Goal: Task Accomplishment & Management: Use online tool/utility

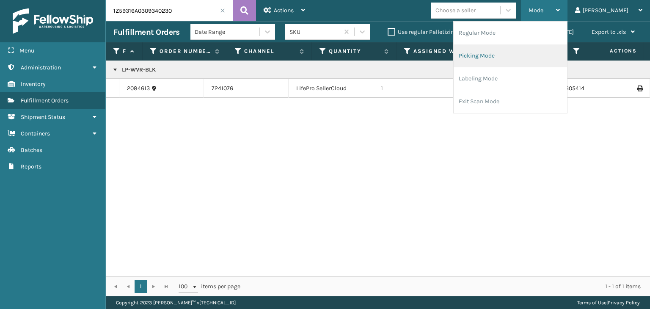
click at [540, 44] on li "Picking Mode" at bounding box center [510, 55] width 113 height 23
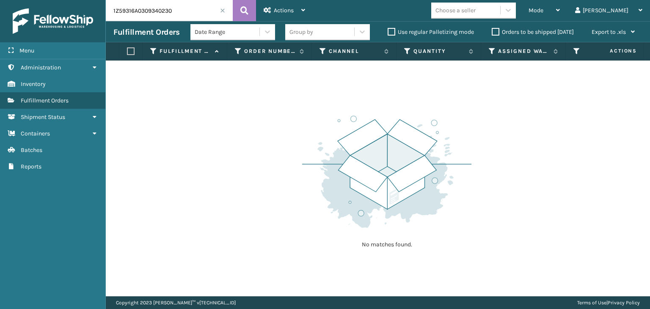
click at [223, 11] on span at bounding box center [222, 10] width 5 height 5
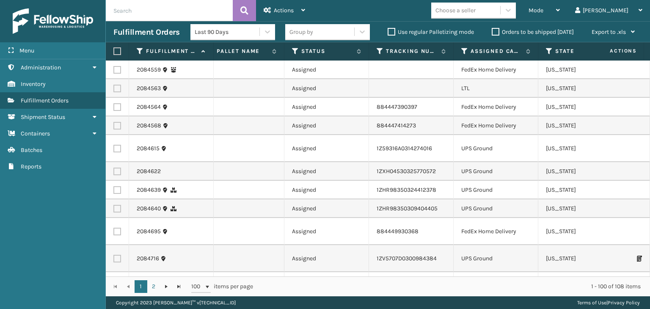
scroll to position [0, 411]
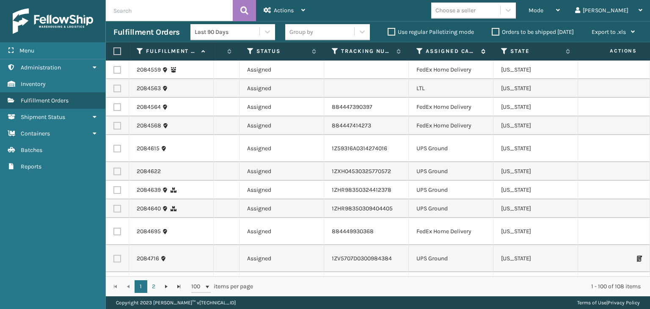
click at [419, 50] on icon at bounding box center [419, 51] width 7 height 8
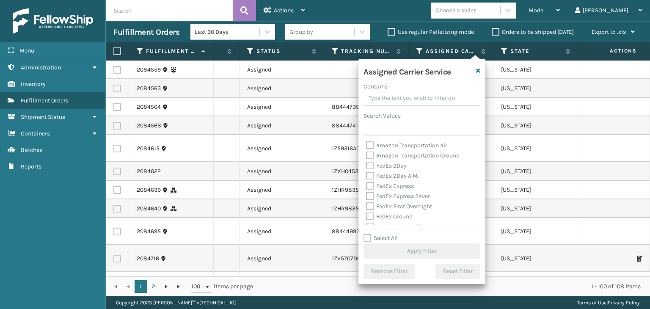
click at [388, 164] on label "FedEx 2Day" at bounding box center [386, 165] width 41 height 7
click at [367, 164] on input "FedEx 2Day" at bounding box center [366, 164] width 0 height 6
checkbox input "true"
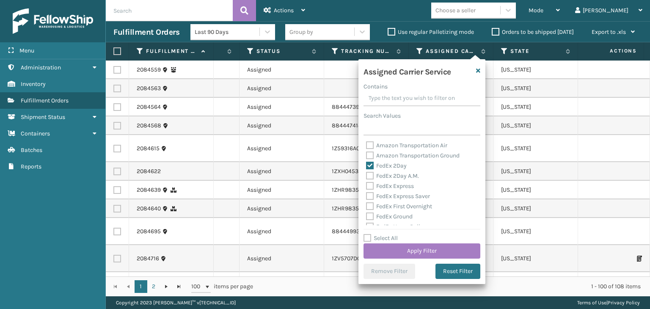
click at [394, 176] on label "FedEx 2Day A.M." at bounding box center [392, 175] width 53 height 7
click at [367, 176] on input "FedEx 2Day A.M." at bounding box center [366, 174] width 0 height 6
checkbox input "true"
click at [396, 185] on label "FedEx Express" at bounding box center [390, 185] width 48 height 7
click at [367, 185] on input "FedEx Express" at bounding box center [366, 184] width 0 height 6
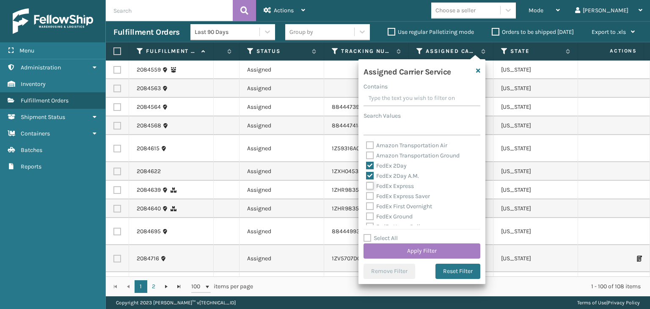
checkbox input "true"
click at [395, 196] on label "FedEx Express Saver" at bounding box center [398, 196] width 64 height 7
click at [367, 196] on input "FedEx Express Saver" at bounding box center [366, 194] width 0 height 6
checkbox input "true"
click at [399, 208] on label "FedEx First Overnight" at bounding box center [399, 206] width 66 height 7
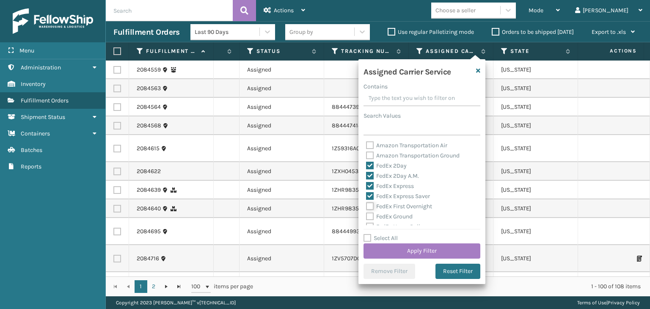
click at [367, 207] on input "FedEx First Overnight" at bounding box center [366, 204] width 0 height 6
checkbox input "true"
click at [397, 214] on label "FedEx Ground" at bounding box center [389, 216] width 47 height 7
click at [367, 214] on input "FedEx Ground" at bounding box center [366, 215] width 0 height 6
checkbox input "true"
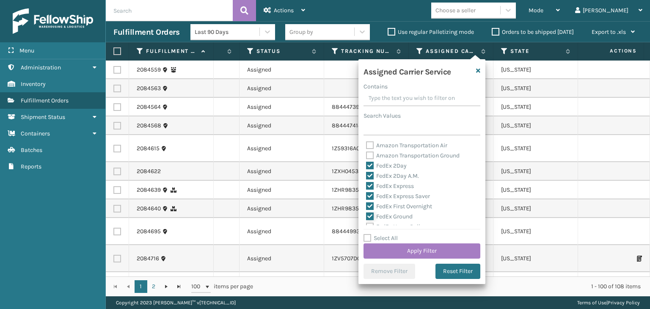
scroll to position [42, 0]
click at [392, 184] on label "FedEx Home Delivery" at bounding box center [398, 184] width 65 height 7
click at [367, 184] on input "FedEx Home Delivery" at bounding box center [366, 182] width 0 height 6
checkbox input "true"
click at [392, 193] on label "FedEx Priority Overnight" at bounding box center [403, 194] width 74 height 7
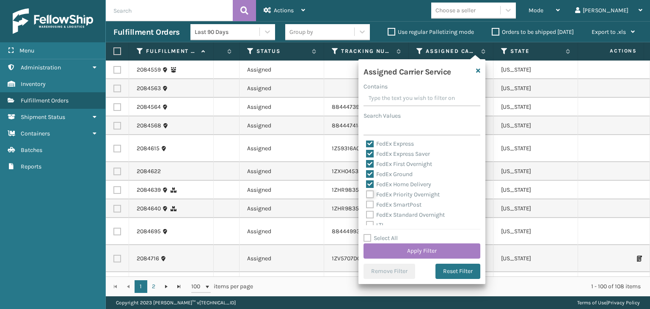
click at [367, 193] on input "FedEx Priority Overnight" at bounding box center [366, 193] width 0 height 6
checkbox input "true"
drag, startPoint x: 393, startPoint y: 201, endPoint x: 394, endPoint y: 207, distance: 5.2
click at [394, 201] on label "FedEx SmartPost" at bounding box center [393, 204] width 55 height 7
click at [367, 201] on input "FedEx SmartPost" at bounding box center [366, 203] width 0 height 6
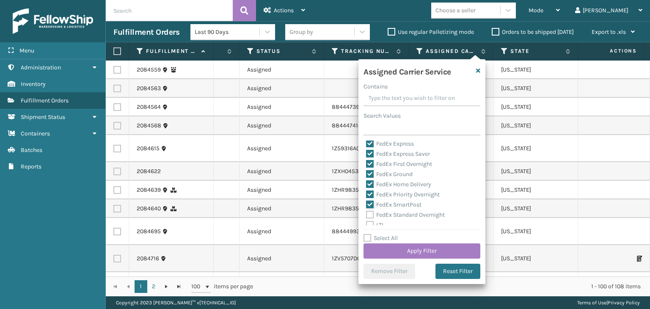
checkbox input "true"
click at [396, 212] on label "FedEx Standard Overnight" at bounding box center [405, 214] width 79 height 7
click at [367, 212] on input "FedEx Standard Overnight" at bounding box center [366, 213] width 0 height 6
checkbox input "true"
click at [404, 245] on button "Apply Filter" at bounding box center [422, 250] width 117 height 15
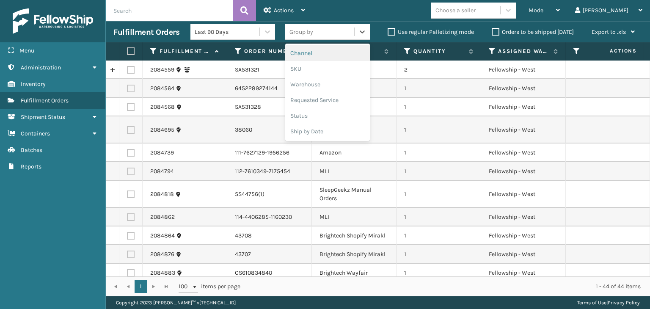
click at [308, 29] on div "Group by" at bounding box center [302, 32] width 24 height 9
click at [312, 64] on div "SKU" at bounding box center [327, 69] width 85 height 16
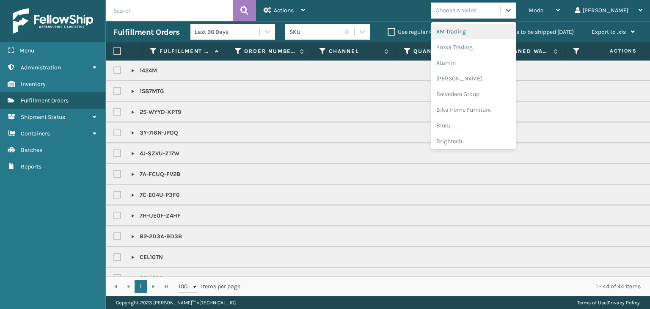
click at [476, 9] on div "Choose a seller" at bounding box center [456, 10] width 40 height 9
type input "BR"
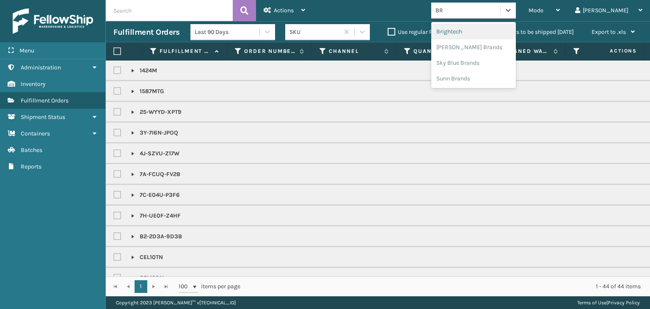
click at [487, 39] on div "Brightech" at bounding box center [473, 32] width 85 height 16
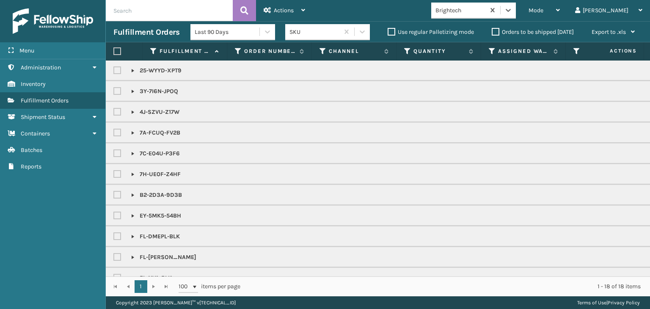
click at [115, 51] on label at bounding box center [117, 51] width 8 height 8
click at [114, 51] on input "checkbox" at bounding box center [113, 52] width 0 height 6
checkbox input "true"
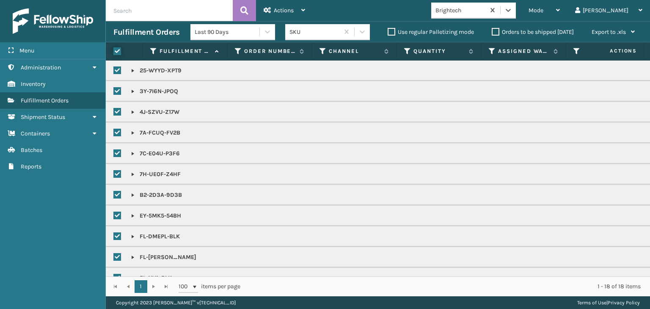
checkbox input "true"
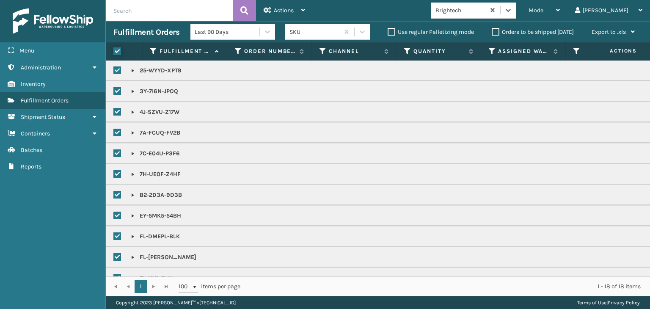
checkbox input "true"
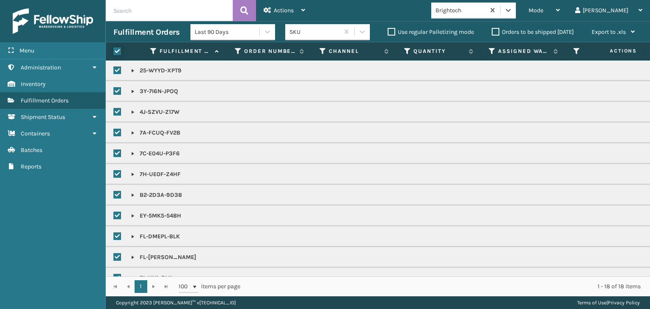
checkbox input "true"
click at [274, 11] on span "Actions" at bounding box center [284, 10] width 20 height 7
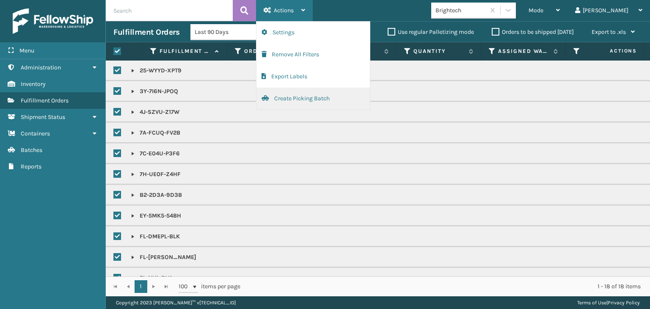
click at [307, 94] on button "Create Picking Batch" at bounding box center [312, 99] width 113 height 22
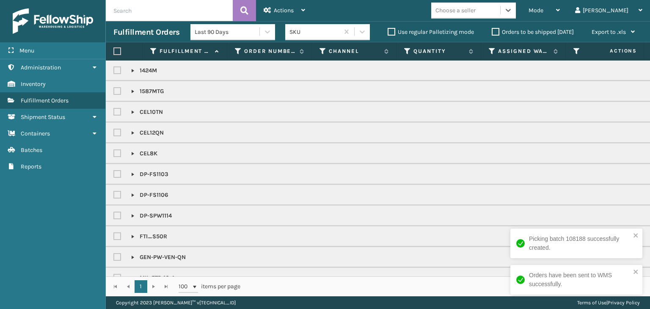
click at [476, 7] on div "Choose a seller" at bounding box center [456, 10] width 40 height 9
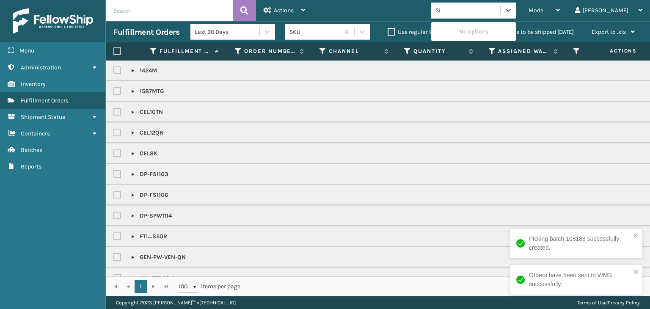
type input "SLE"
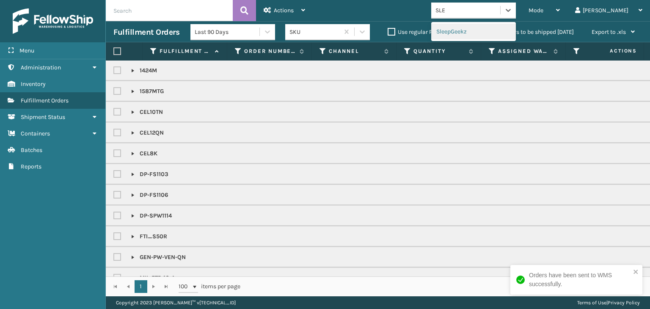
click at [475, 33] on div "SleepGeekz" at bounding box center [473, 32] width 85 height 16
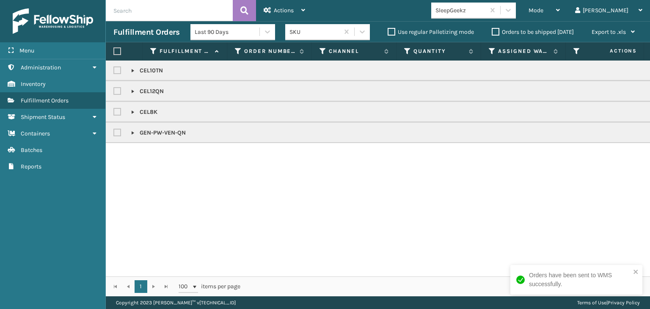
click at [116, 55] on label at bounding box center [117, 51] width 8 height 8
click at [114, 54] on input "checkbox" at bounding box center [113, 52] width 0 height 6
checkbox input "true"
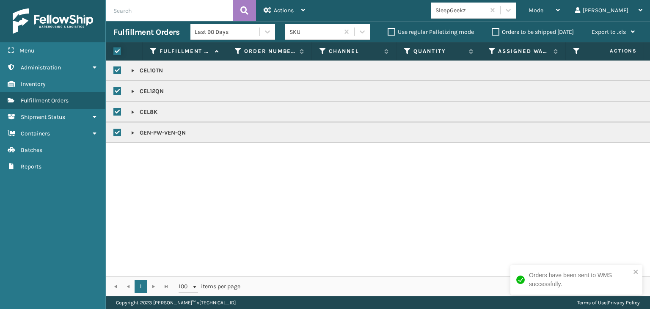
checkbox input "true"
click at [291, 2] on div "Actions" at bounding box center [284, 10] width 41 height 21
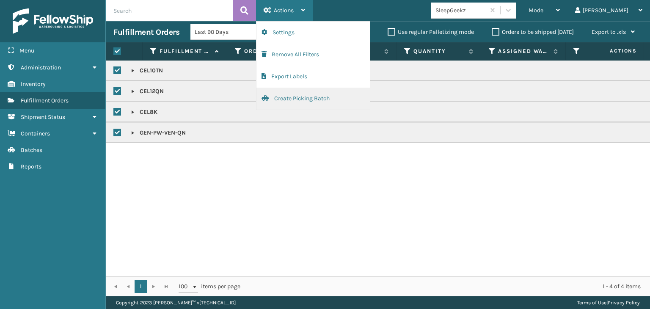
click at [319, 99] on button "Create Picking Batch" at bounding box center [312, 99] width 113 height 22
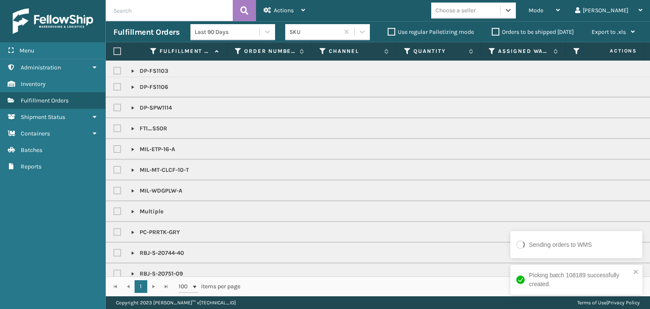
scroll to position [79, 0]
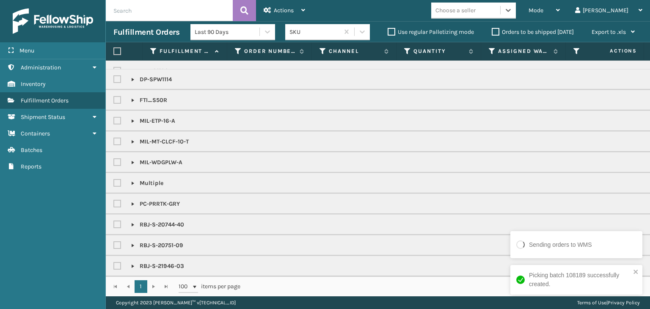
click at [468, 17] on div "Choose a seller" at bounding box center [473, 11] width 85 height 16
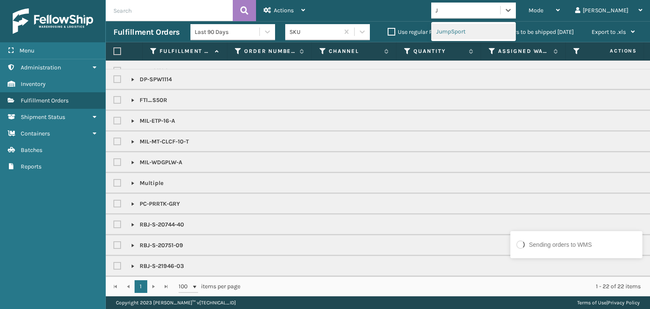
type input "JU"
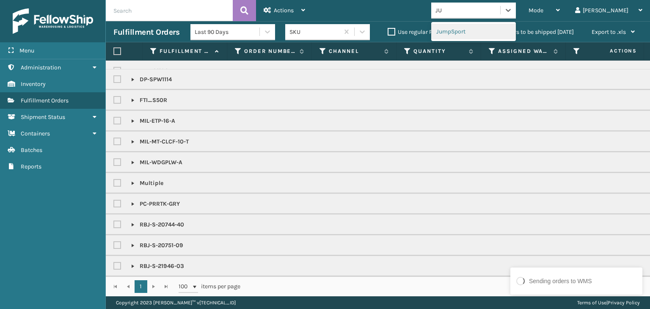
click at [472, 30] on div "JumpSport" at bounding box center [473, 32] width 85 height 16
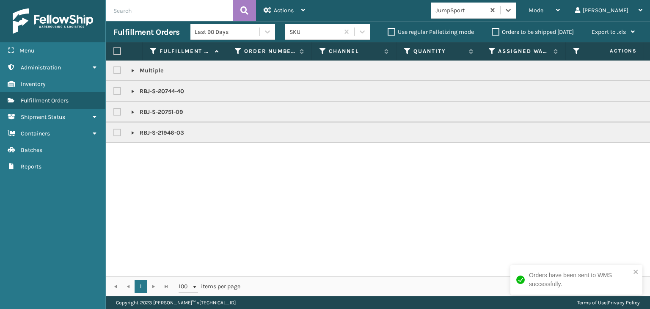
click at [116, 50] on label at bounding box center [117, 51] width 8 height 8
click at [114, 50] on input "checkbox" at bounding box center [113, 52] width 0 height 6
checkbox input "true"
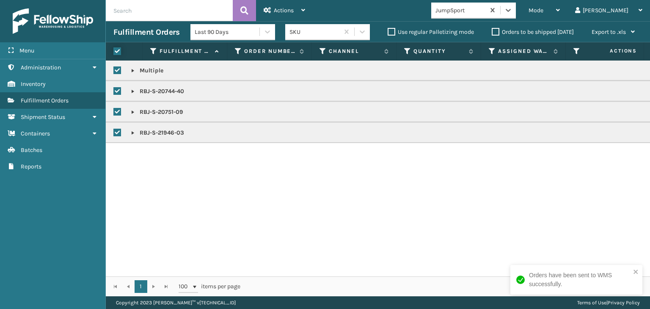
checkbox input "true"
click at [278, 4] on div "Actions" at bounding box center [284, 10] width 41 height 21
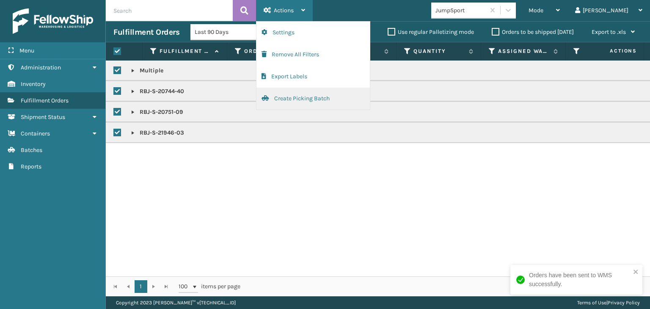
click at [312, 97] on button "Create Picking Batch" at bounding box center [312, 99] width 113 height 22
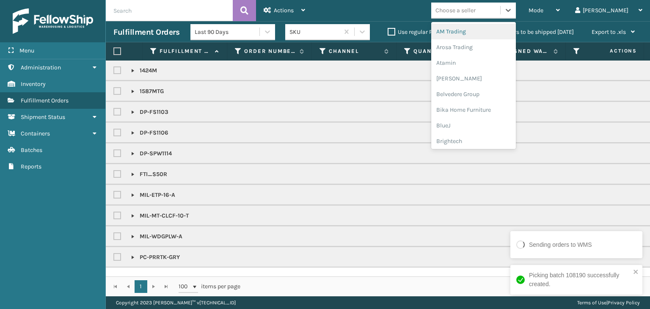
click at [469, 14] on div "Choose a seller" at bounding box center [456, 10] width 40 height 9
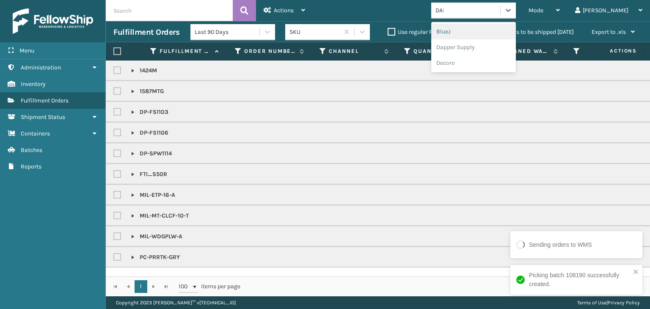
type input "[PERSON_NAME]"
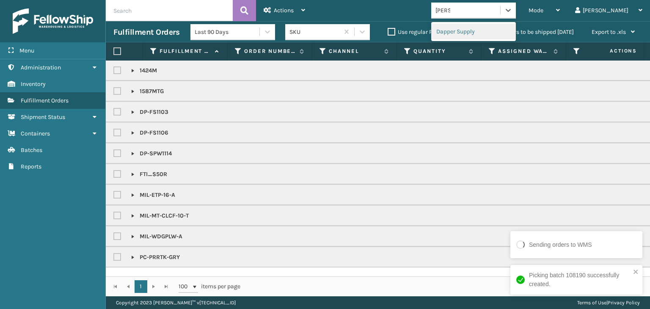
click at [496, 33] on div "Dapper Supply" at bounding box center [473, 32] width 85 height 16
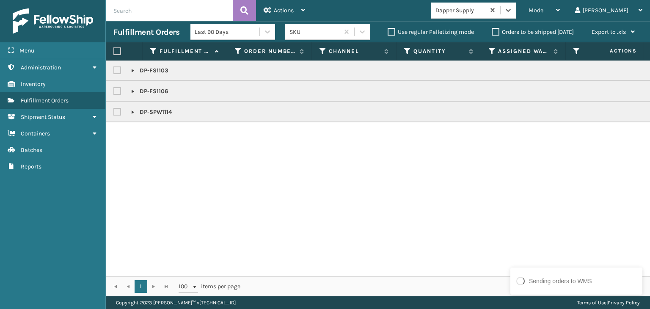
click at [119, 53] on label at bounding box center [117, 51] width 8 height 8
click at [114, 53] on input "checkbox" at bounding box center [113, 52] width 0 height 6
checkbox input "true"
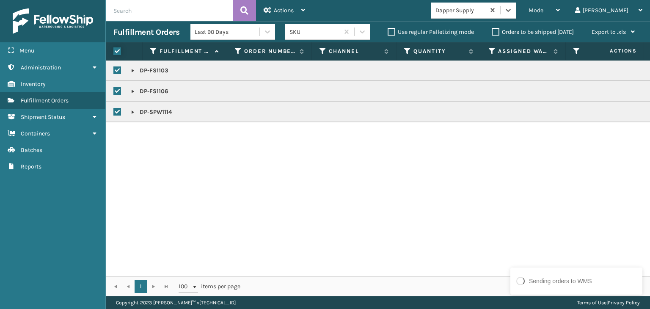
checkbox input "true"
click at [293, 11] on span "Actions" at bounding box center [284, 10] width 20 height 7
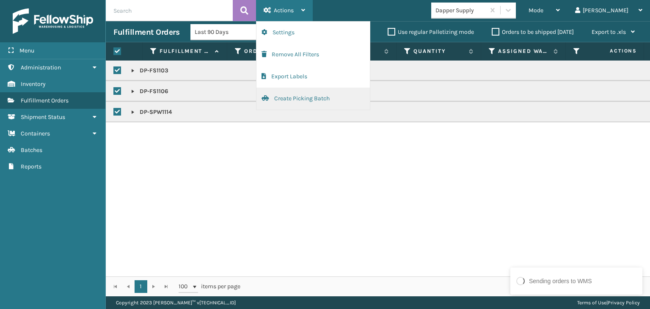
click at [323, 95] on button "Create Picking Batch" at bounding box center [312, 99] width 113 height 22
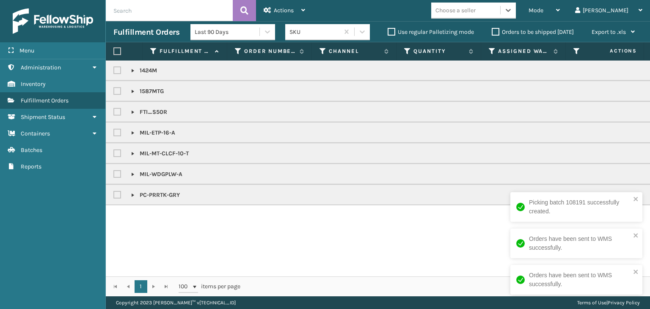
click at [118, 132] on label at bounding box center [118, 132] width 10 height 7
click at [114, 132] on input "checkbox" at bounding box center [113, 131] width 0 height 6
checkbox input "true"
click at [115, 156] on label at bounding box center [118, 153] width 10 height 7
click at [114, 154] on input "checkbox" at bounding box center [113, 152] width 0 height 6
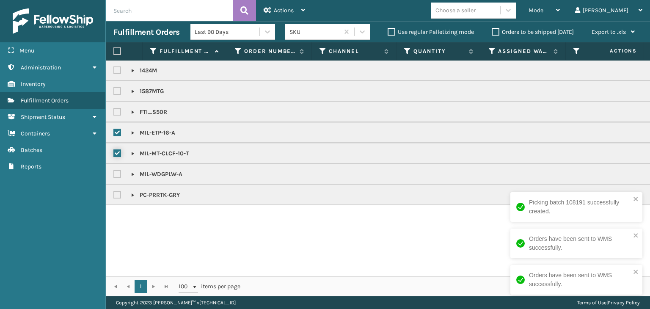
checkbox input "true"
click at [120, 174] on label at bounding box center [118, 174] width 10 height 7
click at [114, 174] on input "checkbox" at bounding box center [113, 172] width 0 height 6
checkbox input "true"
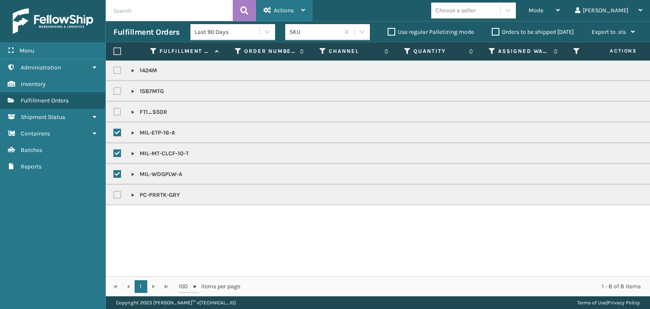
click at [295, 13] on div "Actions" at bounding box center [284, 10] width 41 height 21
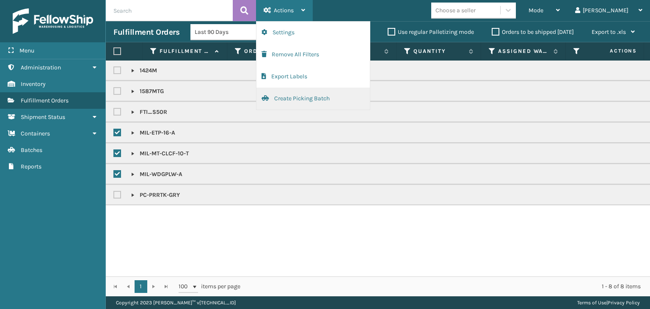
click at [308, 100] on button "Create Picking Batch" at bounding box center [312, 99] width 113 height 22
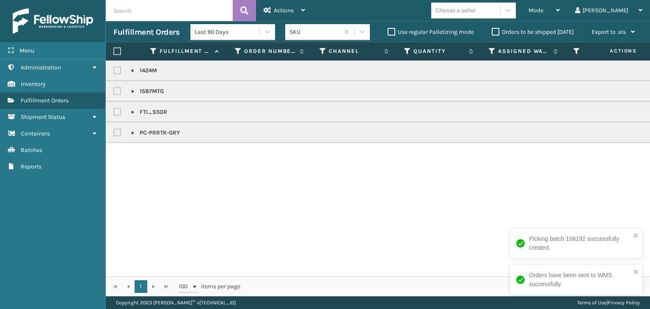
drag, startPoint x: 121, startPoint y: 132, endPoint x: 122, endPoint y: 120, distance: 12.3
click at [121, 132] on label at bounding box center [118, 132] width 10 height 7
click at [114, 132] on input "checkbox" at bounding box center [113, 131] width 0 height 6
checkbox input "true"
click at [121, 113] on label at bounding box center [118, 111] width 10 height 7
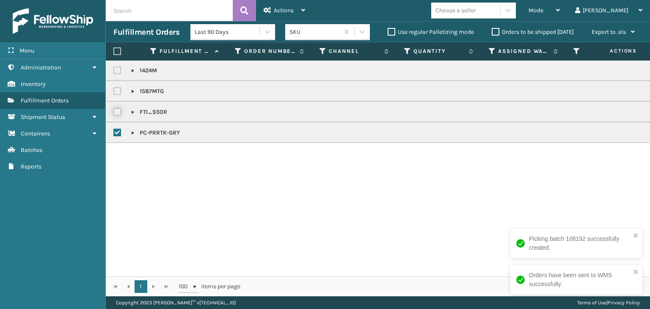
click at [114, 113] on input "checkbox" at bounding box center [113, 110] width 0 height 6
checkbox input "true"
click at [119, 51] on label at bounding box center [117, 51] width 8 height 8
click at [114, 51] on input "checkbox" at bounding box center [113, 52] width 0 height 6
checkbox input "true"
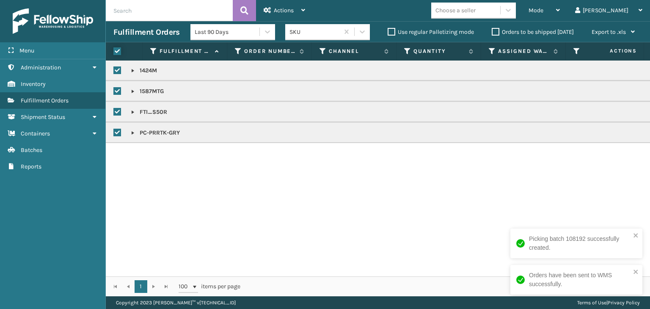
checkbox input "true"
click at [291, 7] on span "Actions" at bounding box center [284, 10] width 20 height 7
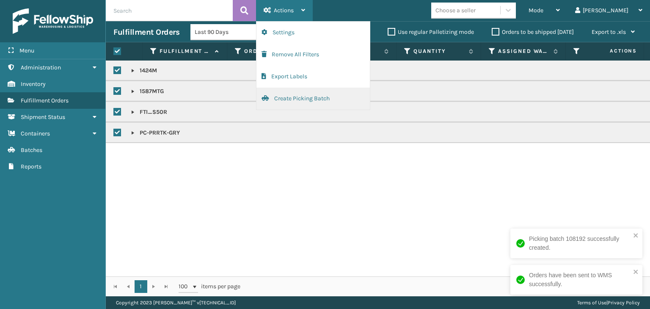
click at [304, 100] on button "Create Picking Batch" at bounding box center [312, 99] width 113 height 22
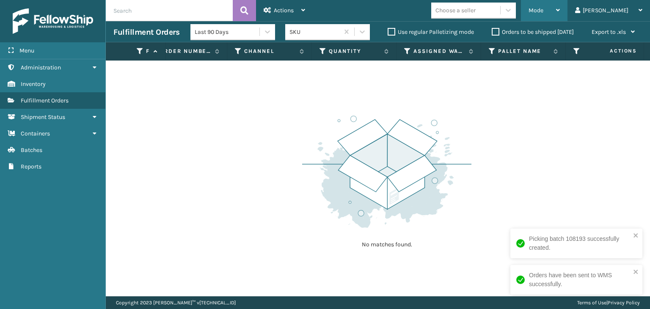
click at [543, 9] on span "Mode" at bounding box center [536, 10] width 15 height 7
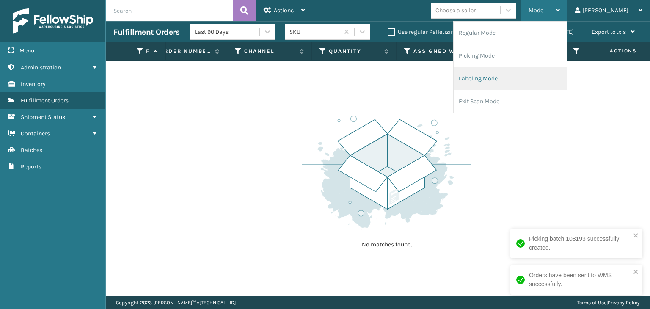
click at [541, 68] on li "Labeling Mode" at bounding box center [510, 78] width 113 height 23
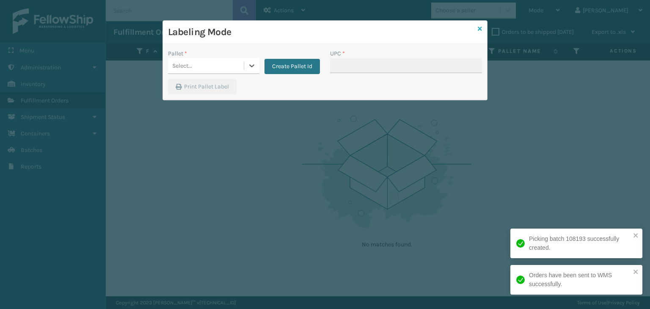
click at [480, 27] on icon at bounding box center [480, 29] width 4 height 6
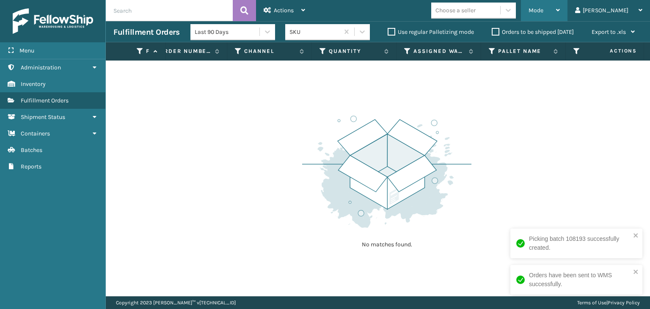
click at [543, 9] on span "Mode" at bounding box center [536, 10] width 15 height 7
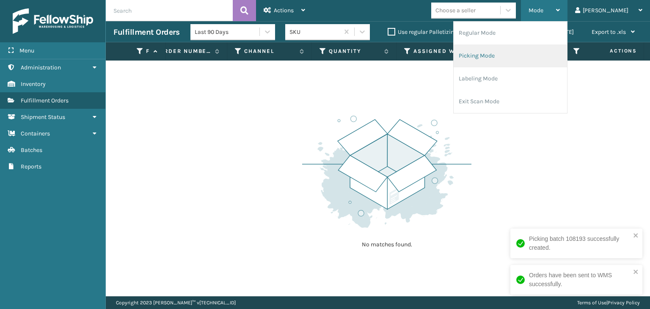
click at [546, 55] on li "Picking Mode" at bounding box center [510, 55] width 113 height 23
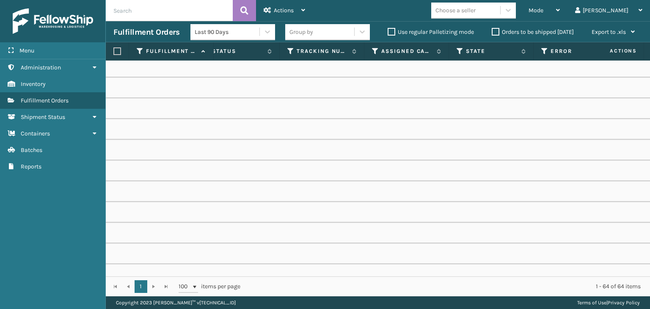
scroll to position [0, 473]
click at [370, 51] on icon at bounding box center [371, 51] width 7 height 8
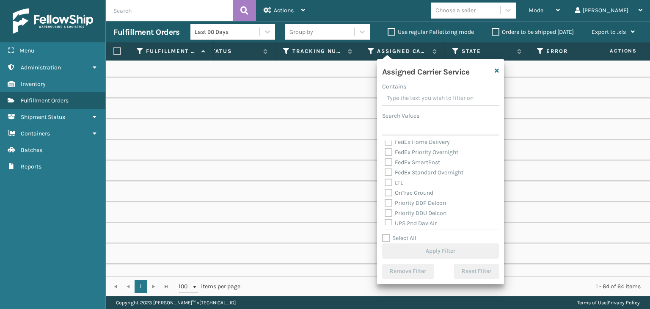
scroll to position [127, 0]
click at [412, 182] on label "UPS 2nd Day Air" at bounding box center [411, 180] width 52 height 7
click at [385, 182] on input "UPS 2nd Day Air" at bounding box center [385, 179] width 0 height 6
checkbox input "true"
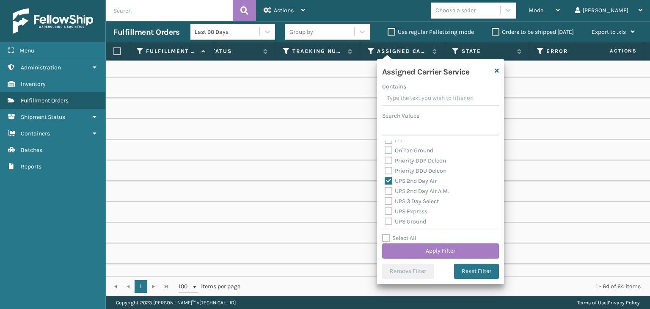
click at [414, 190] on label "UPS 2nd Day Air A.M." at bounding box center [417, 191] width 64 height 7
click at [385, 190] on input "UPS 2nd Day Air A.M." at bounding box center [385, 189] width 0 height 6
checkbox input "true"
click at [418, 201] on label "UPS 3 Day Select" at bounding box center [412, 201] width 54 height 7
click at [385, 201] on input "UPS 3 Day Select" at bounding box center [385, 199] width 0 height 6
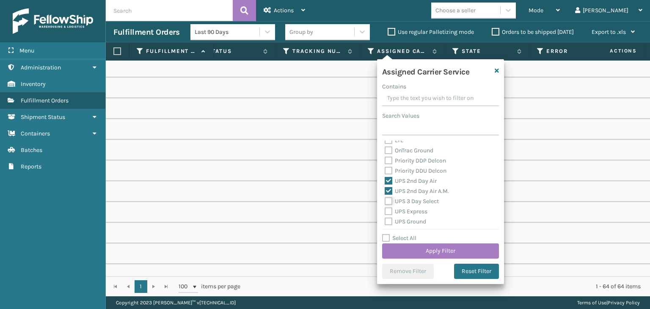
checkbox input "true"
click at [416, 210] on label "UPS Express" at bounding box center [406, 211] width 43 height 7
click at [385, 210] on input "UPS Express" at bounding box center [385, 210] width 0 height 6
checkbox input "true"
click at [416, 221] on label "UPS Ground" at bounding box center [405, 221] width 41 height 7
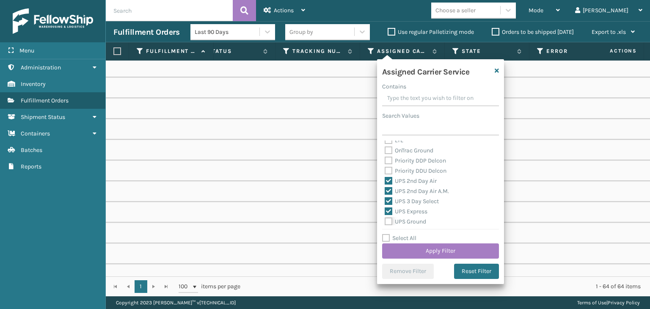
click at [385, 221] on input "UPS Ground" at bounding box center [385, 220] width 0 height 6
checkbox input "true"
click at [415, 191] on label "UPS Next Day Air" at bounding box center [412, 189] width 54 height 7
click at [385, 190] on input "UPS Next Day Air" at bounding box center [385, 188] width 0 height 6
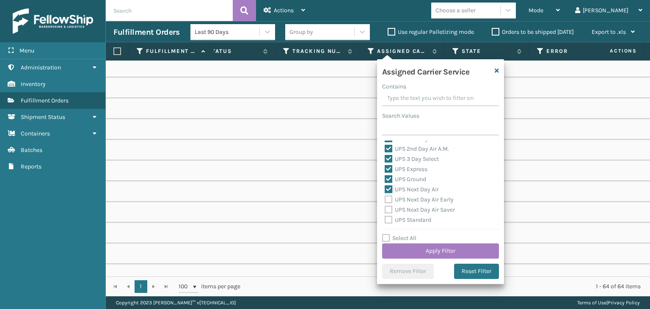
checkbox input "true"
click at [418, 201] on label "UPS Next Day Air Early" at bounding box center [419, 199] width 69 height 7
click at [385, 200] on input "UPS Next Day Air Early" at bounding box center [385, 198] width 0 height 6
checkbox input "true"
click at [419, 208] on label "UPS Next Day Air Saver" at bounding box center [420, 209] width 70 height 7
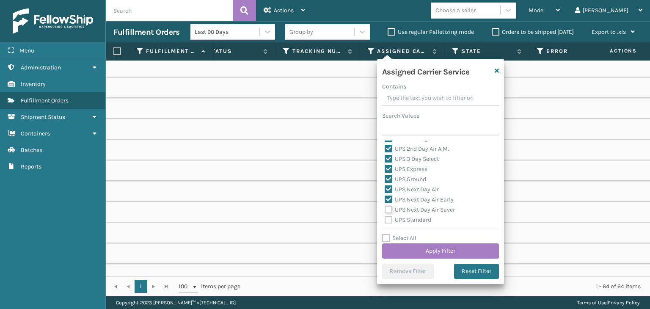
click at [385, 208] on input "UPS Next Day Air Saver" at bounding box center [385, 208] width 0 height 6
checkbox input "true"
click at [420, 217] on label "UPS Standard" at bounding box center [408, 219] width 47 height 7
click at [385, 217] on input "UPS Standard" at bounding box center [385, 218] width 0 height 6
checkbox input "true"
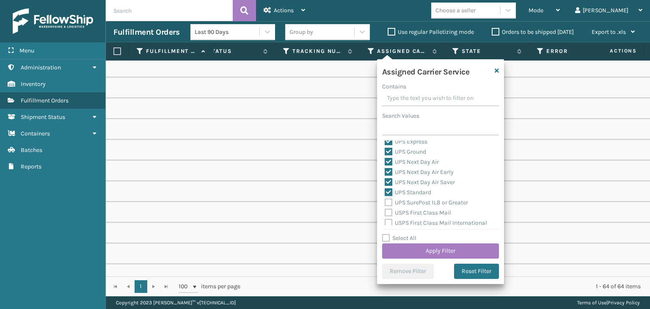
scroll to position [212, 0]
click at [416, 188] on label "UPS SurePost 1LB or Greater" at bounding box center [426, 187] width 83 height 7
click at [385, 188] on input "UPS SurePost 1LB or Greater" at bounding box center [385, 186] width 0 height 6
checkbox input "true"
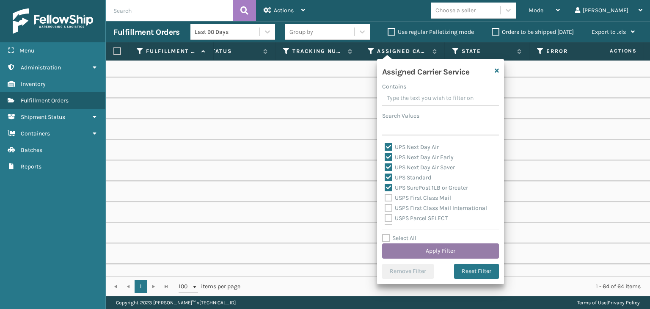
click at [427, 253] on button "Apply Filter" at bounding box center [440, 250] width 117 height 15
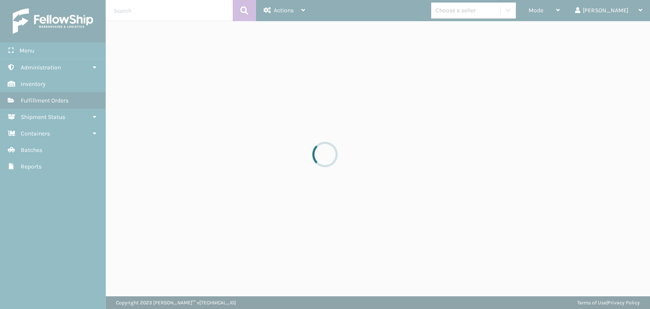
click at [483, 12] on div at bounding box center [325, 154] width 650 height 309
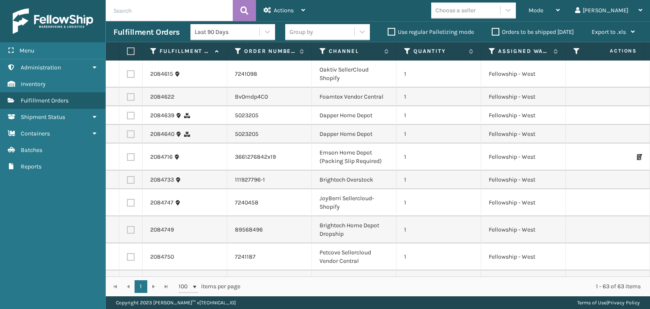
click at [476, 12] on div "Choose a seller" at bounding box center [456, 10] width 40 height 9
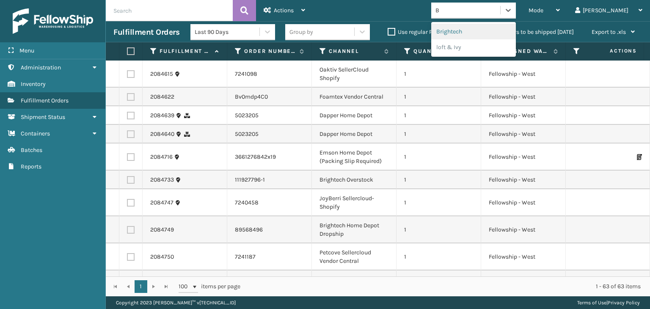
type input "BR"
click at [516, 33] on div "Brightech" at bounding box center [473, 32] width 85 height 16
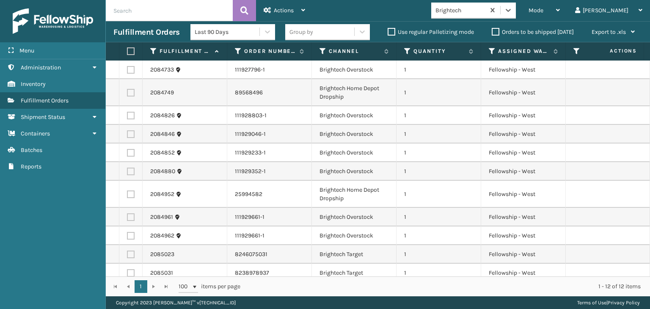
click at [132, 50] on label at bounding box center [129, 51] width 5 height 8
click at [127, 50] on input "checkbox" at bounding box center [127, 52] width 0 height 6
checkbox input "true"
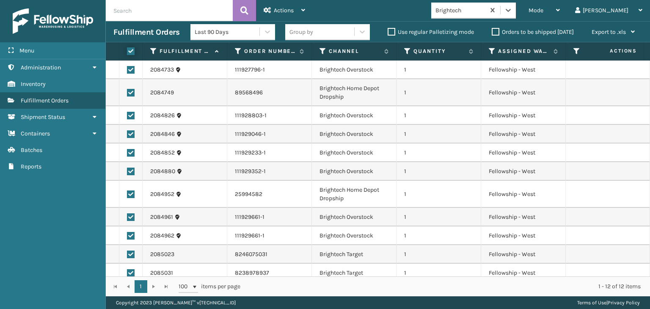
checkbox input "true"
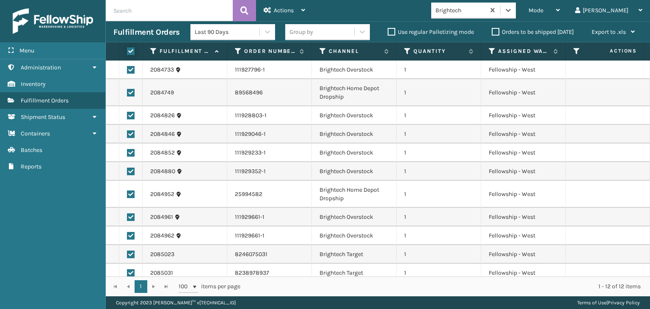
checkbox input "true"
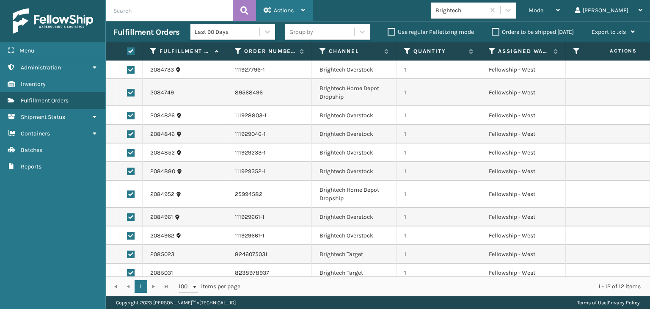
click at [287, 3] on div "Actions" at bounding box center [284, 10] width 41 height 21
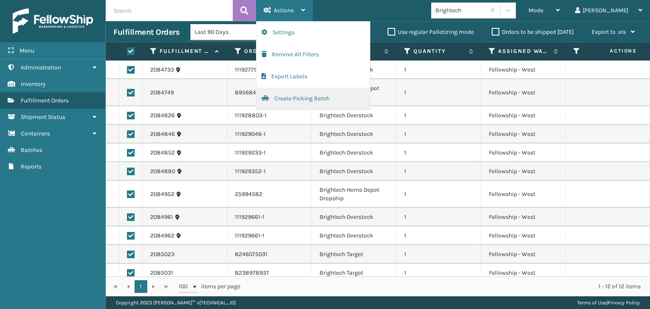
click at [298, 92] on button "Create Picking Batch" at bounding box center [312, 99] width 113 height 22
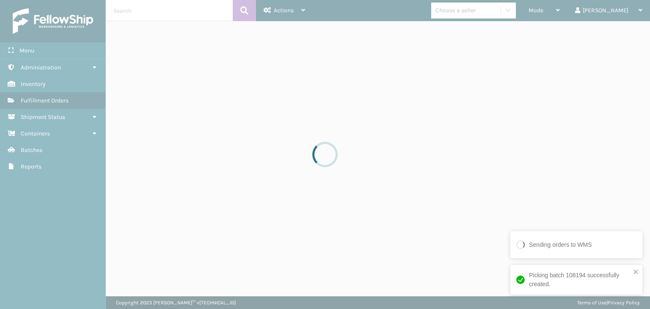
click at [503, 11] on div at bounding box center [325, 154] width 650 height 309
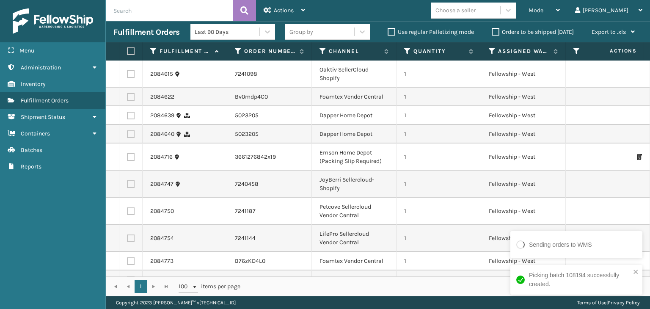
click at [476, 11] on div "Choose a seller" at bounding box center [456, 10] width 40 height 9
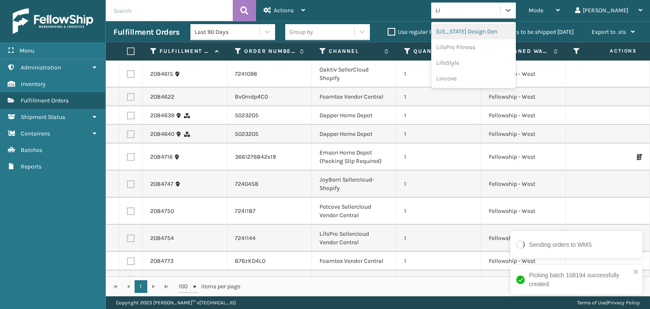
type input "LIF"
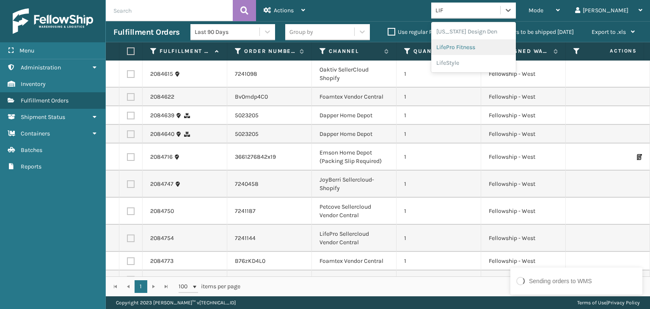
click at [506, 51] on div "LifePro Fitness" at bounding box center [473, 47] width 85 height 16
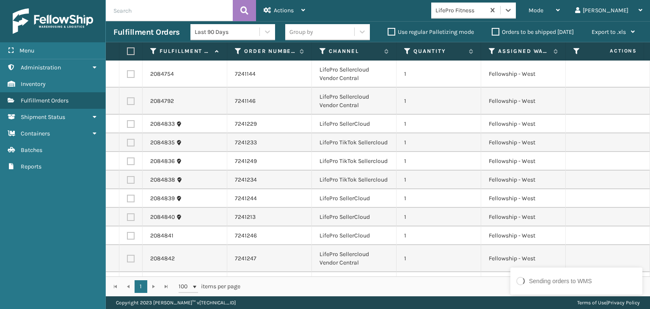
click at [126, 53] on th at bounding box center [130, 51] width 23 height 18
click at [132, 51] on label at bounding box center [129, 51] width 5 height 8
click at [127, 51] on input "checkbox" at bounding box center [127, 52] width 0 height 6
checkbox input "true"
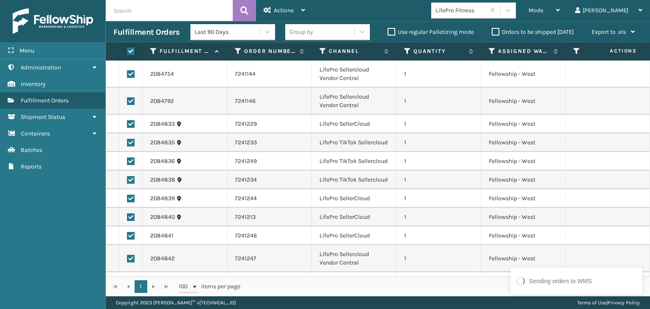
checkbox input "true"
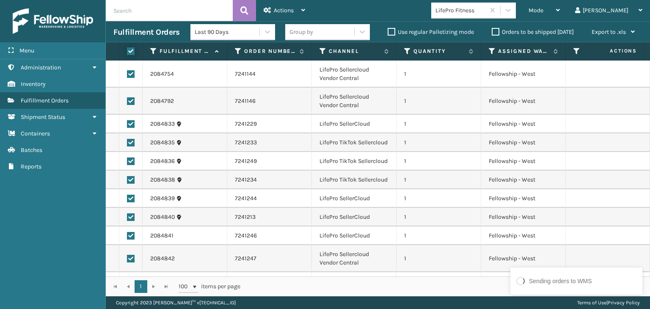
checkbox input "true"
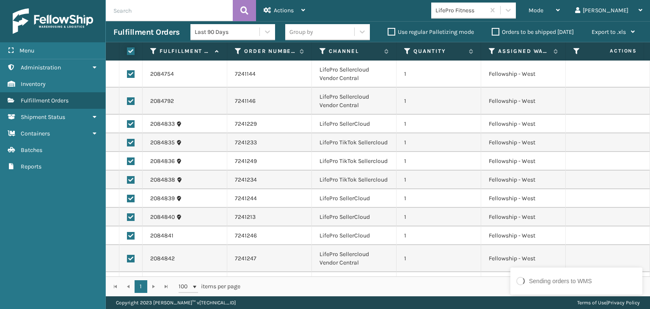
checkbox input "true"
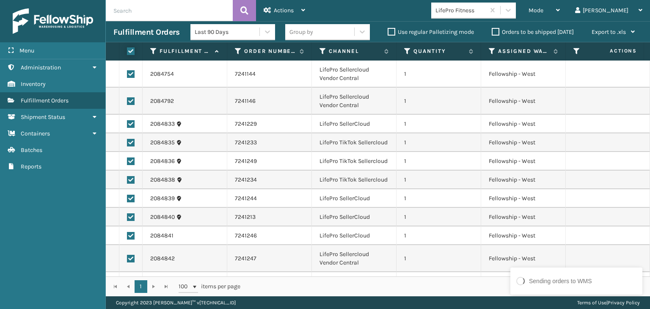
checkbox input "true"
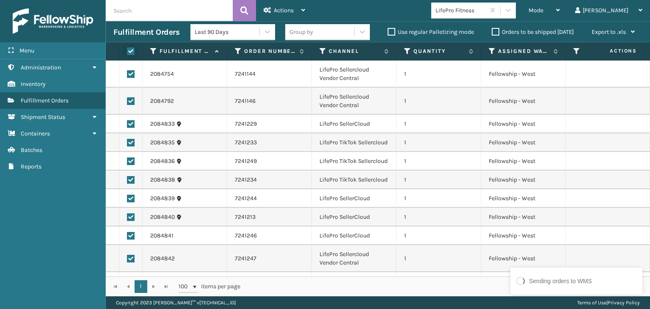
checkbox input "true"
click at [273, 11] on div "Actions" at bounding box center [284, 10] width 41 height 21
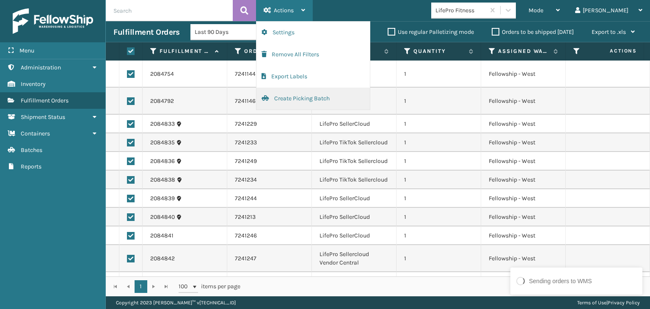
click at [303, 98] on button "Create Picking Batch" at bounding box center [312, 99] width 113 height 22
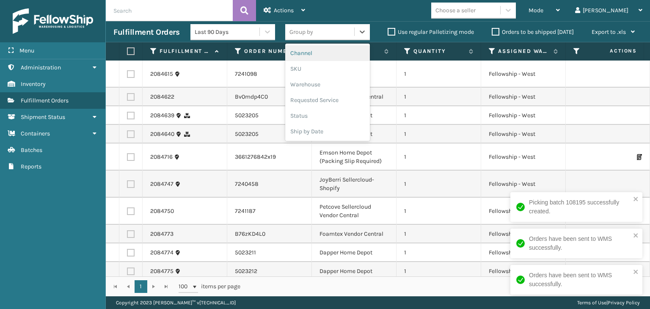
click at [330, 35] on div "Group by" at bounding box center [319, 32] width 69 height 14
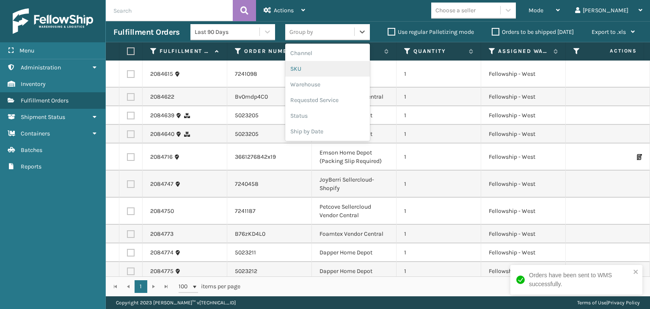
click at [332, 69] on div "SKU" at bounding box center [327, 69] width 85 height 16
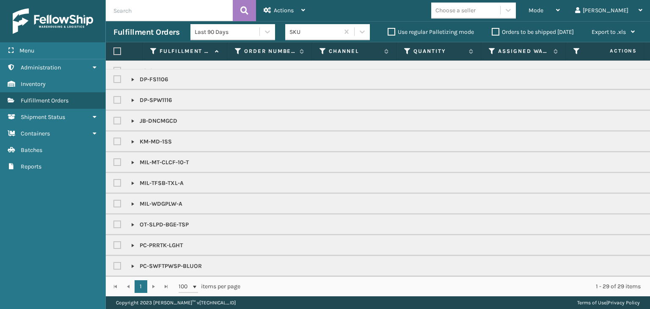
scroll to position [79, 0]
click at [484, 15] on div "Choose a seller" at bounding box center [465, 10] width 69 height 14
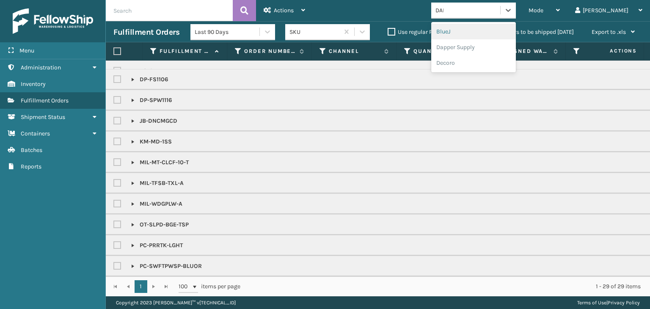
type input "[PERSON_NAME]"
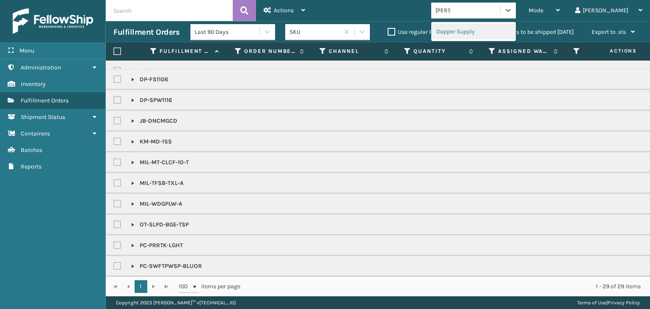
click at [478, 31] on div "Dapper Supply" at bounding box center [473, 32] width 85 height 16
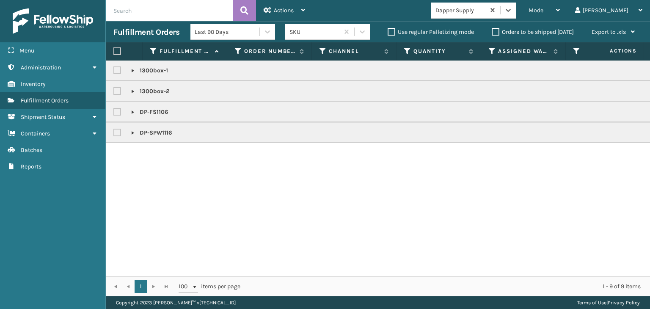
click at [114, 49] on label at bounding box center [117, 51] width 8 height 8
click at [114, 49] on input "checkbox" at bounding box center [113, 52] width 0 height 6
checkbox input "true"
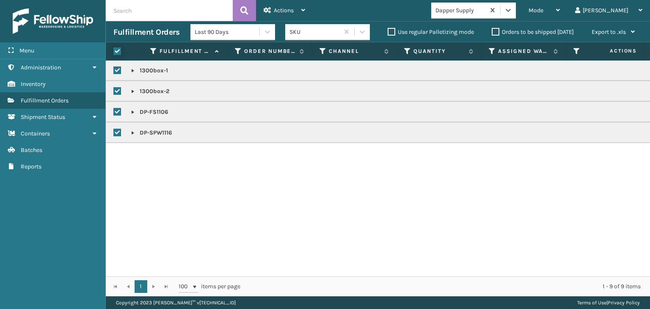
checkbox input "true"
click at [267, 7] on icon at bounding box center [268, 10] width 8 height 6
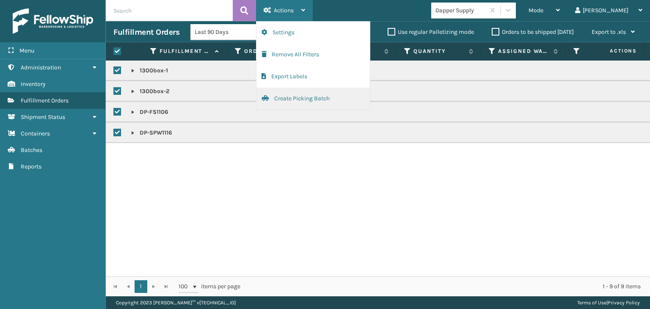
click at [324, 99] on button "Create Picking Batch" at bounding box center [312, 99] width 113 height 22
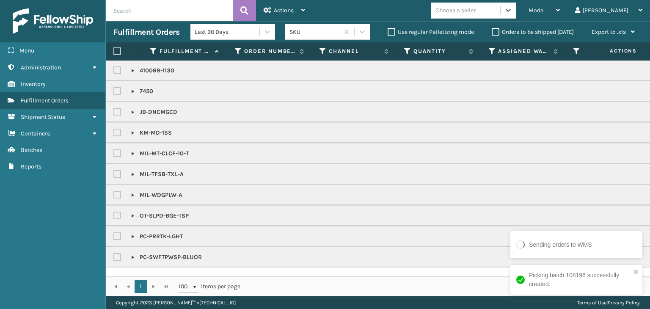
click at [493, 15] on div "Choose a seller" at bounding box center [465, 10] width 69 height 14
